Goal: Find specific page/section: Find specific page/section

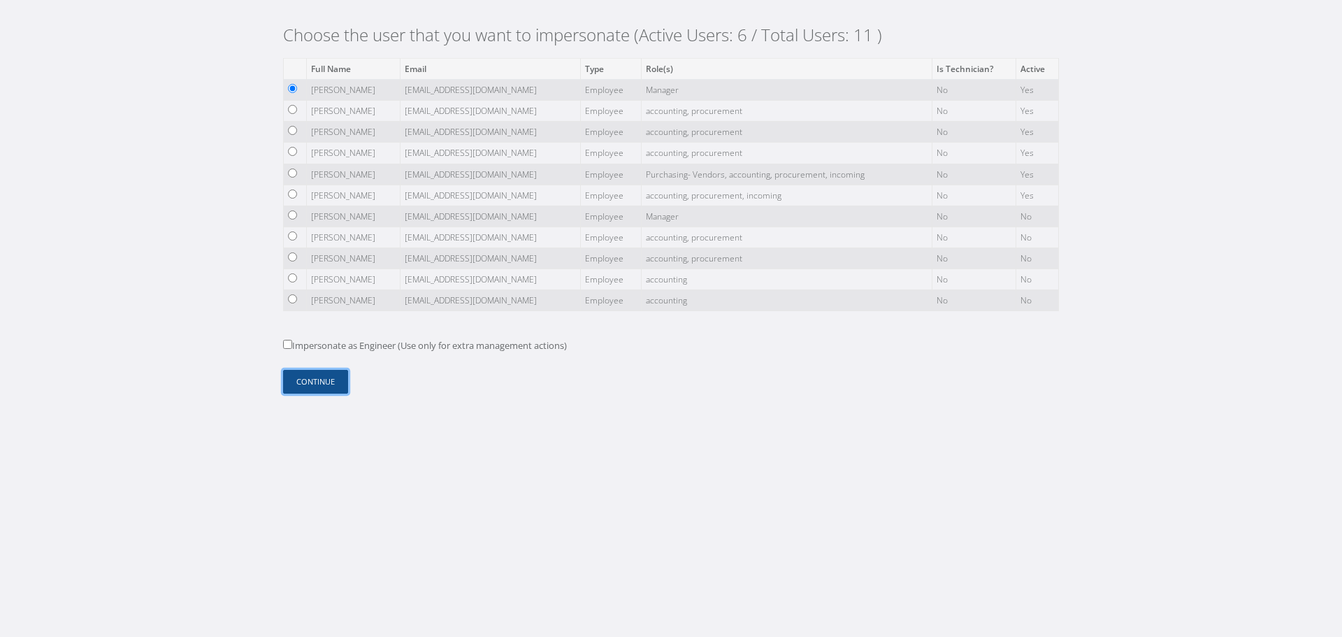
click at [303, 382] on button "Continue" at bounding box center [315, 382] width 65 height 24
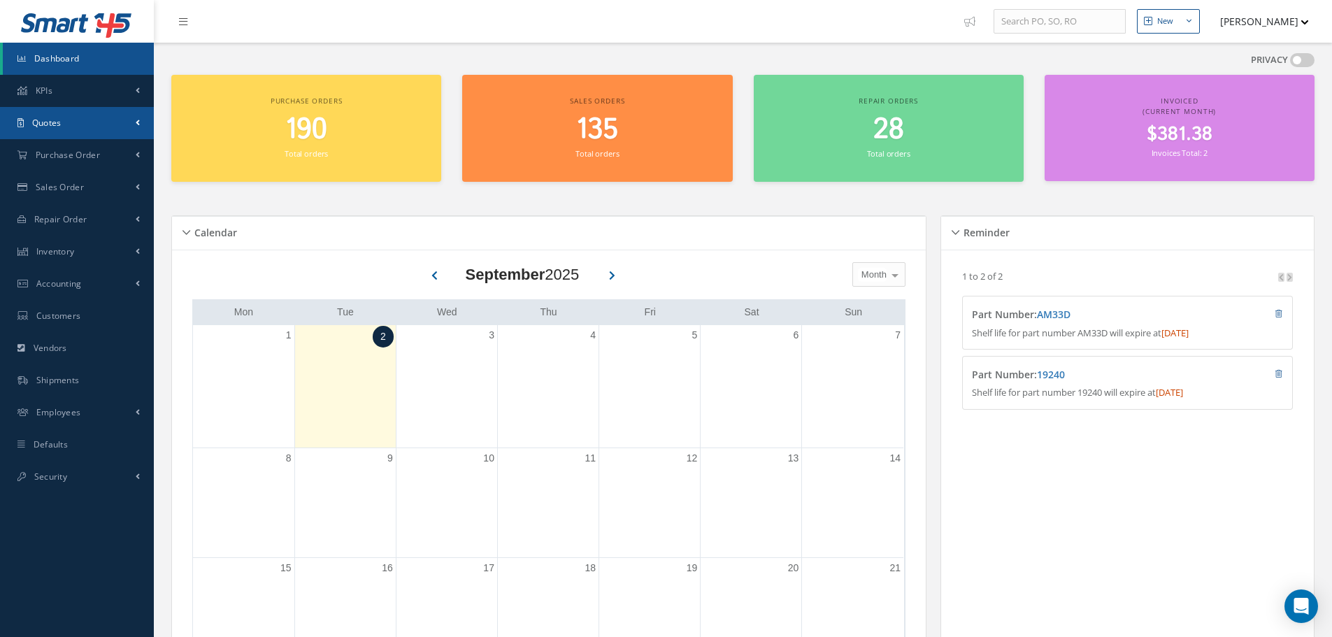
click at [106, 125] on link "Quotes" at bounding box center [77, 123] width 154 height 32
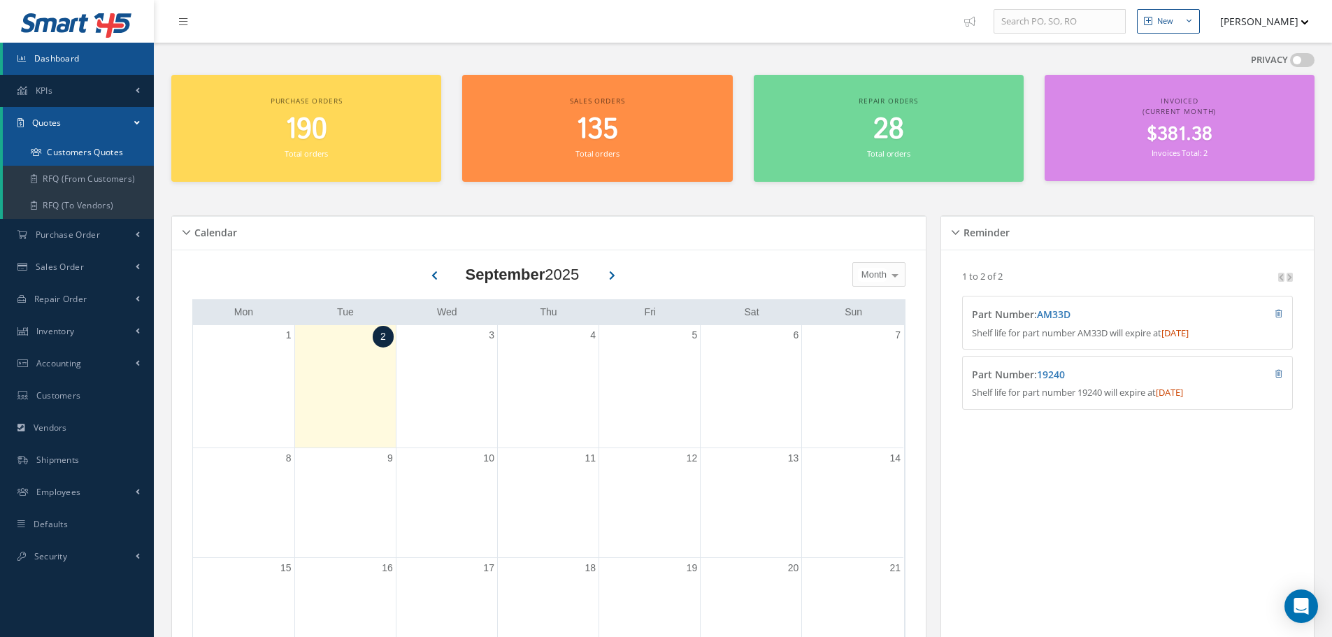
click at [100, 163] on link "Customers Quotes" at bounding box center [78, 152] width 151 height 27
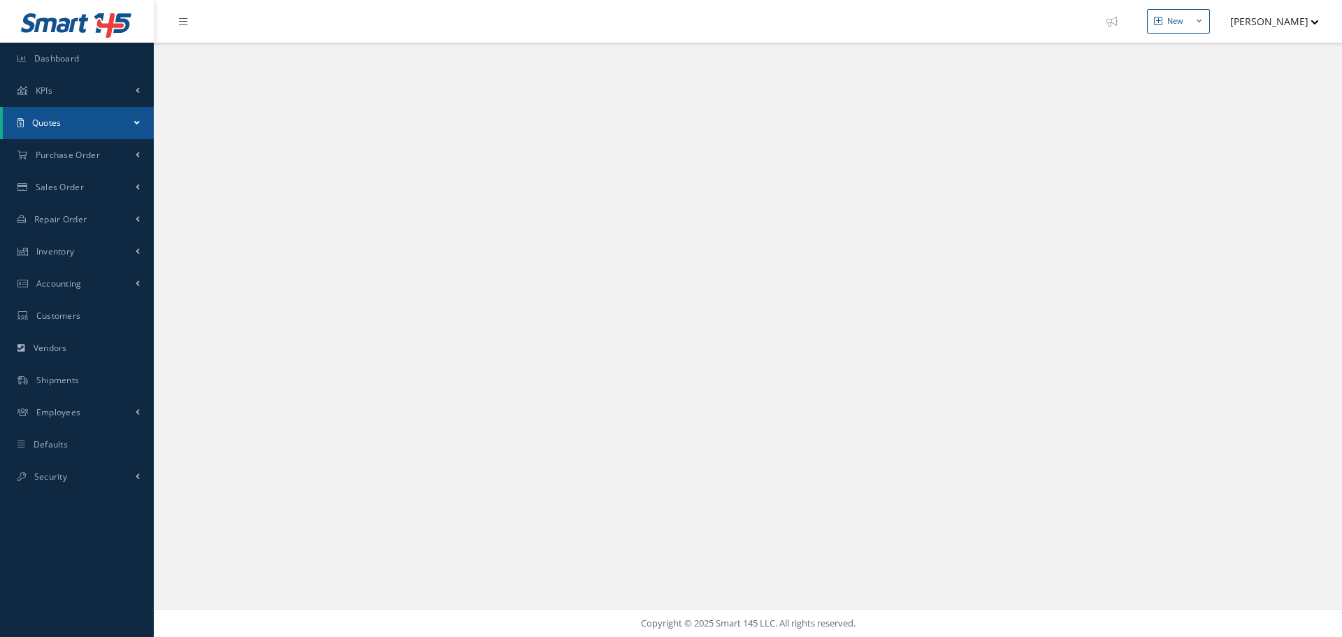
select select "25"
